Goal: Task Accomplishment & Management: Manage account settings

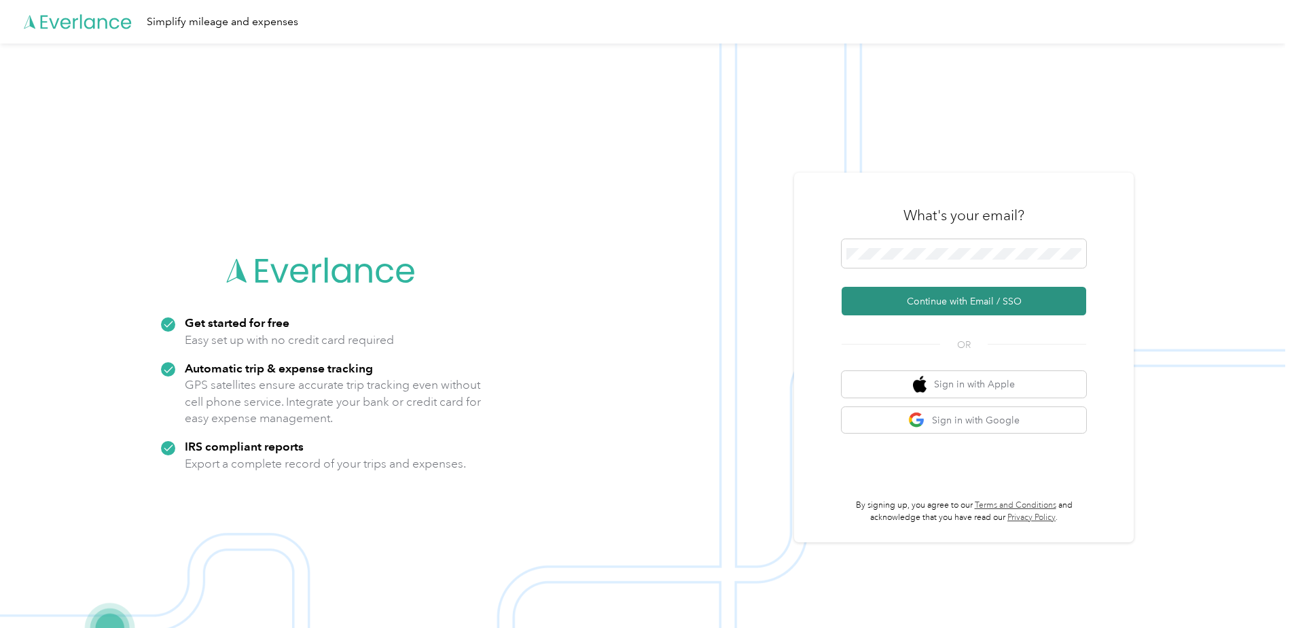
click at [945, 302] on button "Continue with Email / SSO" at bounding box center [964, 301] width 245 height 29
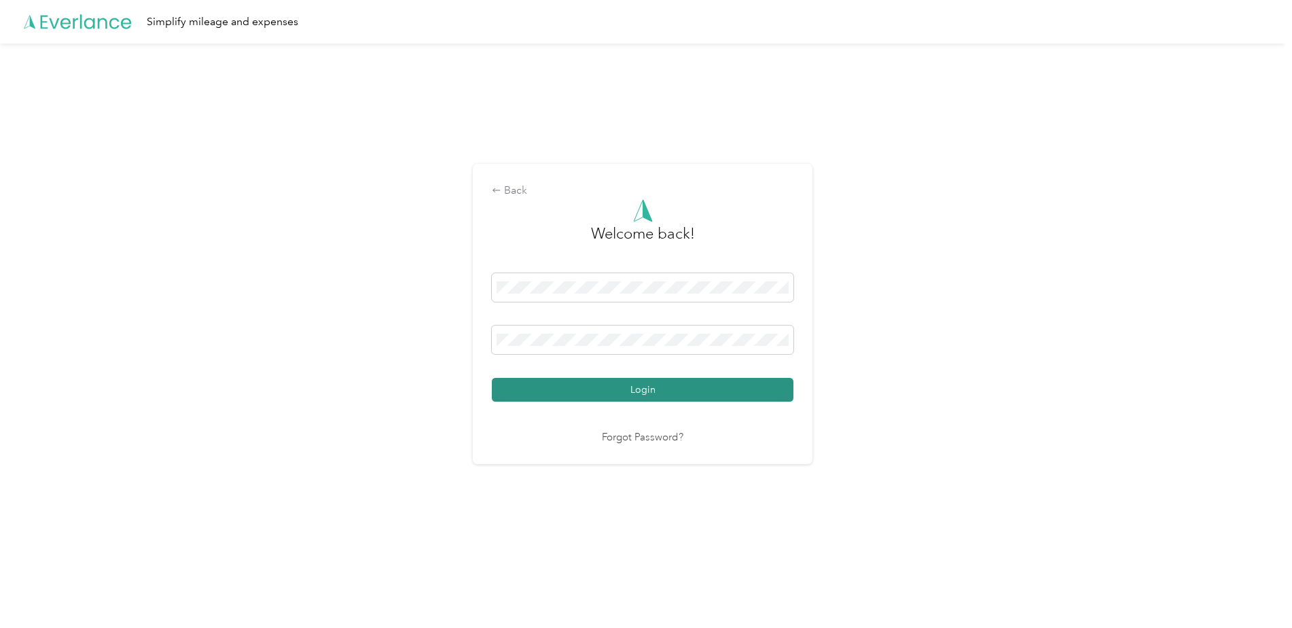
click at [651, 387] on button "Login" at bounding box center [643, 390] width 302 height 24
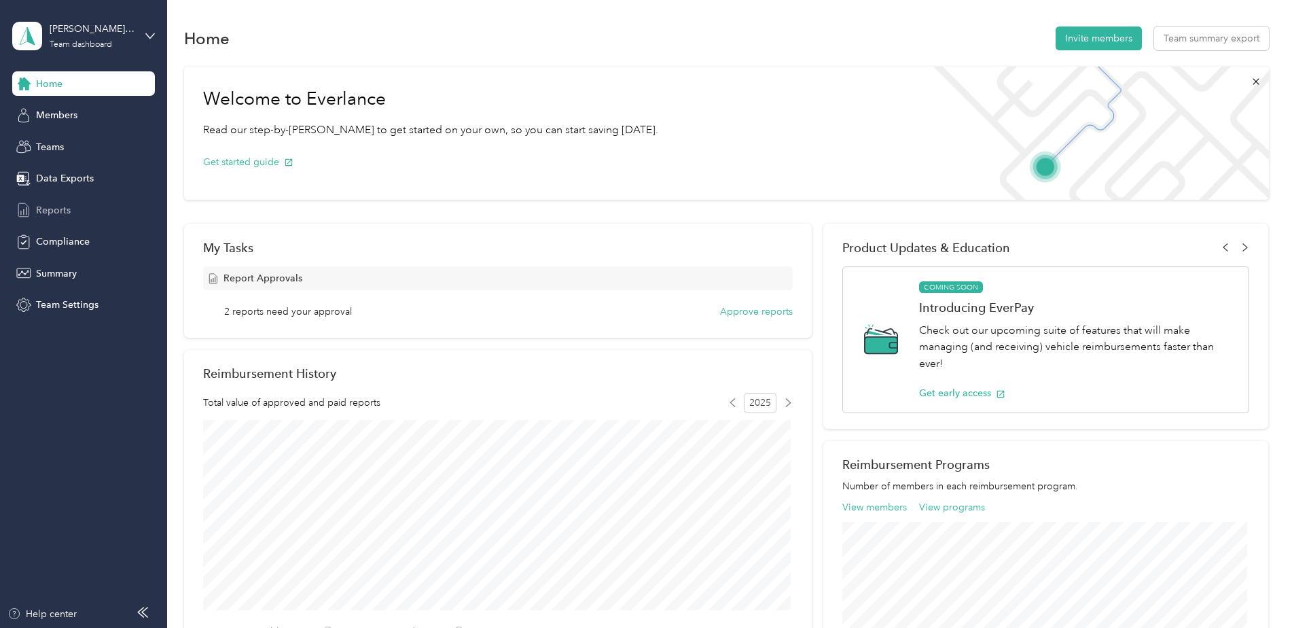
click at [48, 211] on span "Reports" at bounding box center [53, 210] width 35 height 14
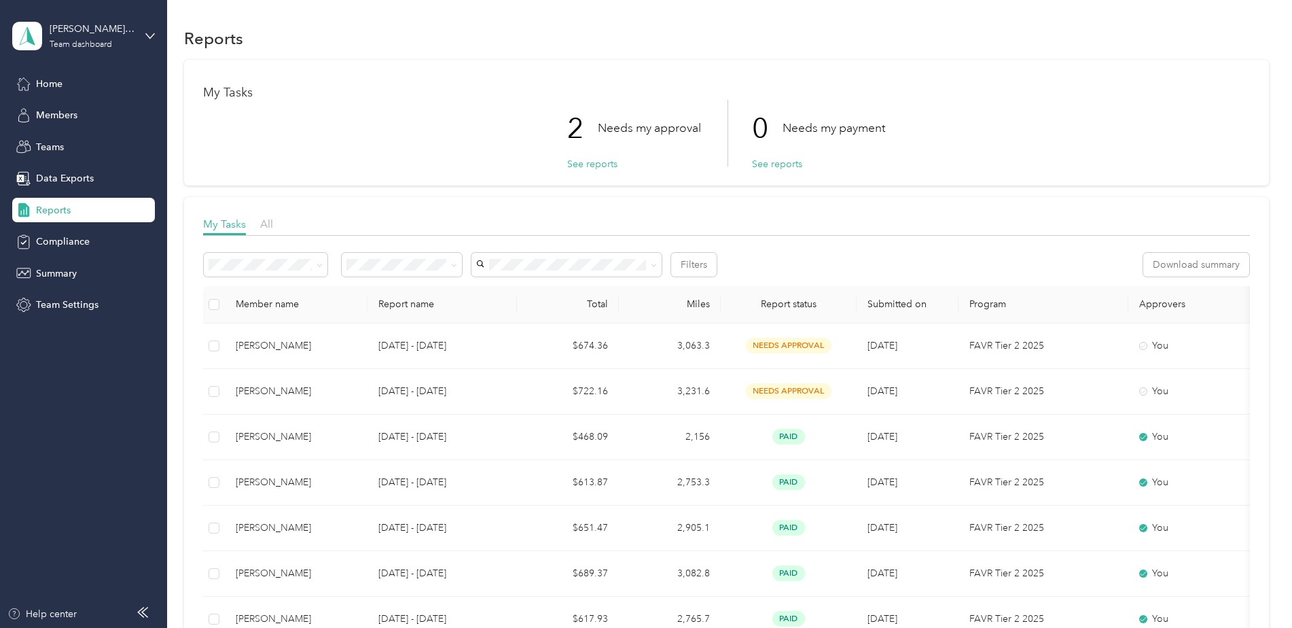
scroll to position [68, 0]
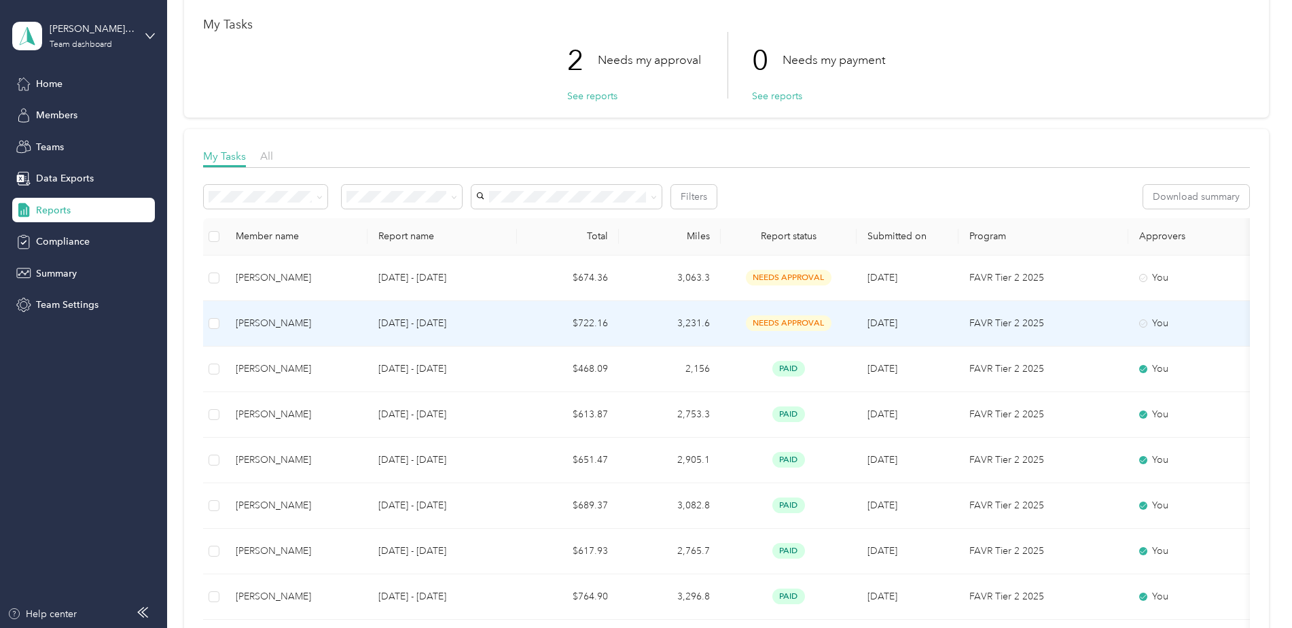
click at [786, 321] on span "needs approval" at bounding box center [789, 323] width 86 height 16
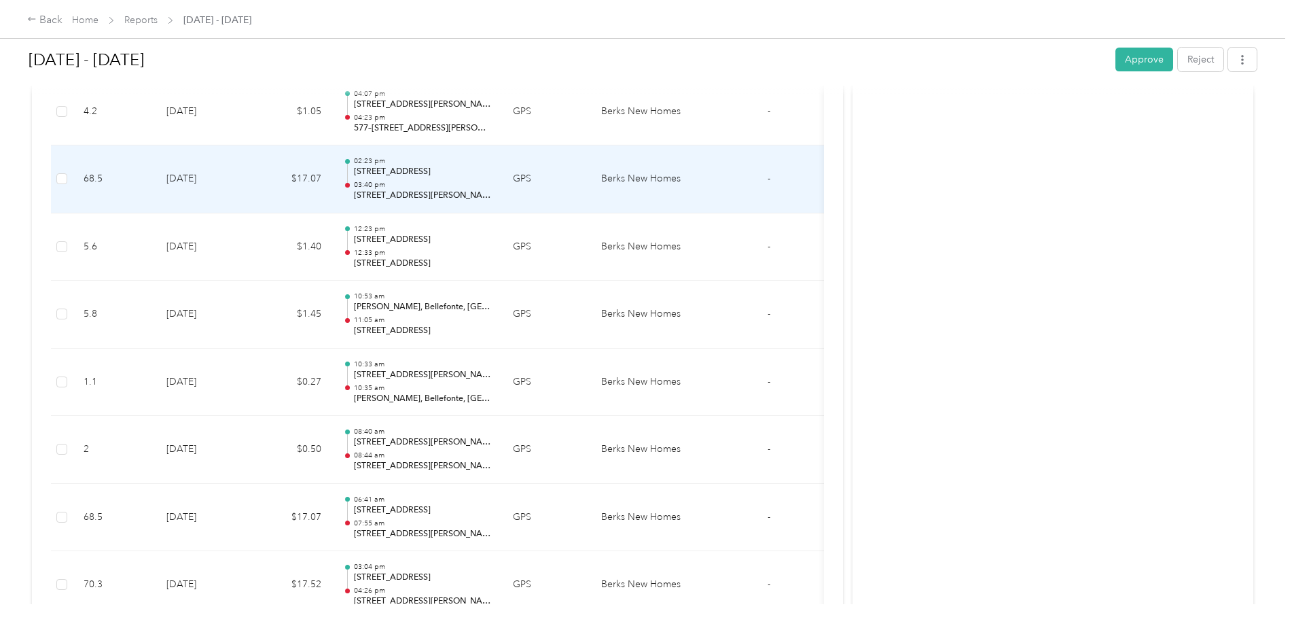
scroll to position [2191, 0]
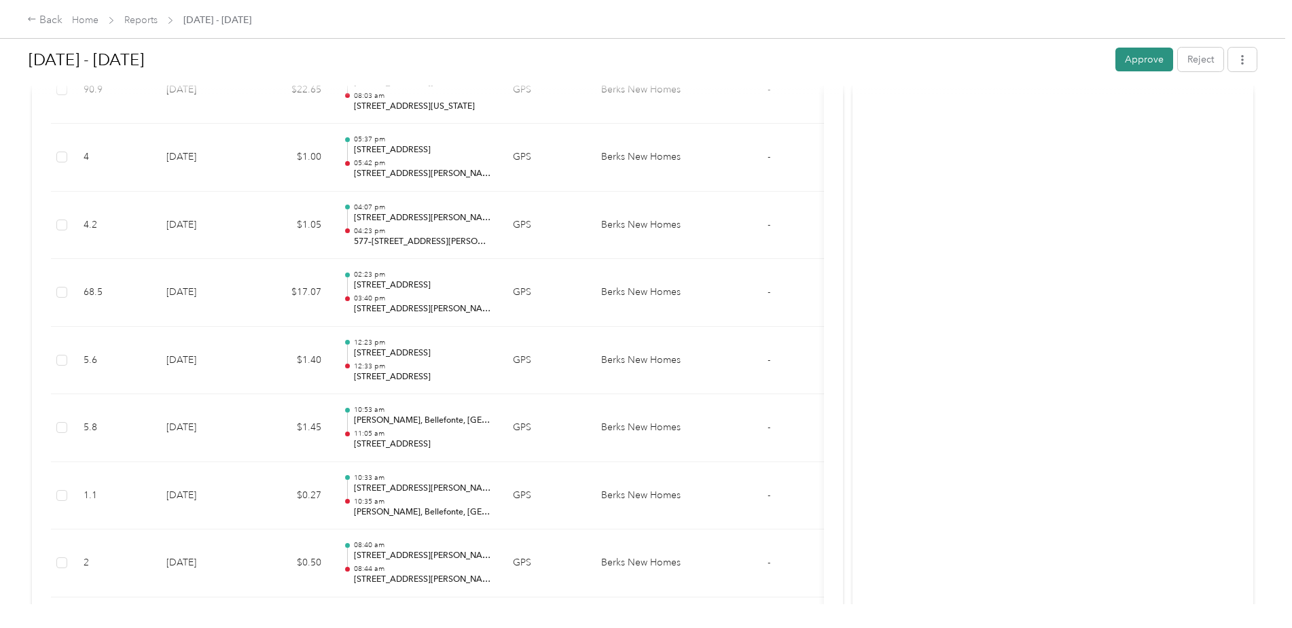
click at [1148, 61] on button "Approve" at bounding box center [1144, 60] width 58 height 24
click at [1135, 65] on button "Approve" at bounding box center [1144, 60] width 58 height 24
